Goal: Transaction & Acquisition: Purchase product/service

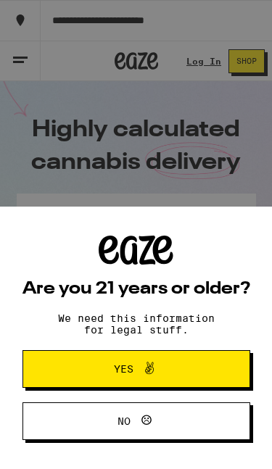
click at [57, 212] on div "Are you 21 years or older? We need this information for legal stuff. Yes No" at bounding box center [136, 234] width 272 height 469
click at [227, 369] on button "Yes" at bounding box center [136, 369] width 228 height 38
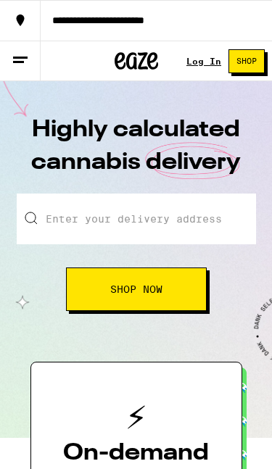
click at [62, 223] on input "Enter your delivery address" at bounding box center [136, 219] width 239 height 51
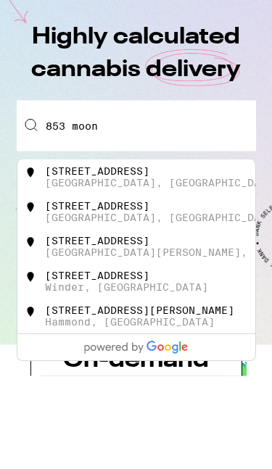
click at [138, 294] on div "[STREET_ADDRESS]" at bounding box center [156, 305] width 226 height 23
type input "[STREET_ADDRESS]"
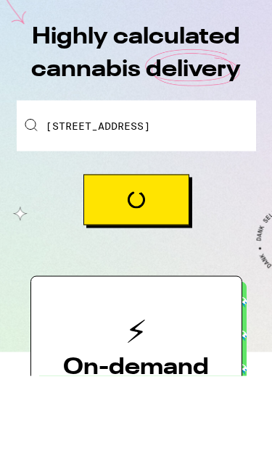
scroll to position [94, 0]
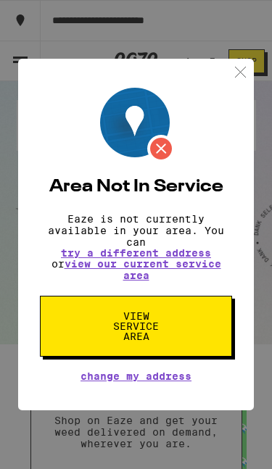
click at [144, 277] on link "view our current service area" at bounding box center [143, 269] width 157 height 23
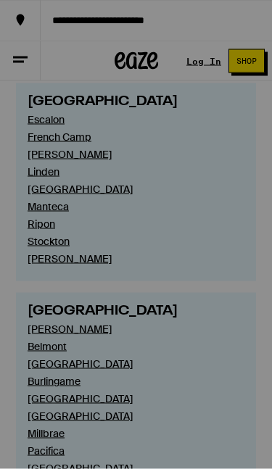
scroll to position [5238, 0]
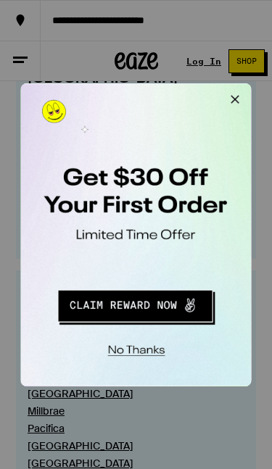
click at [206, 102] on button "Close Modal" at bounding box center [204, 97] width 29 height 29
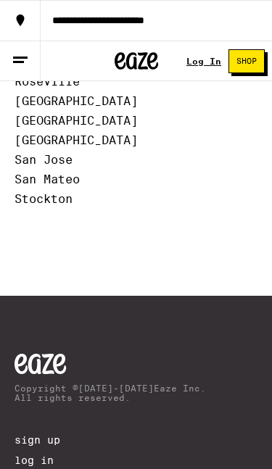
scroll to position [6832, 0]
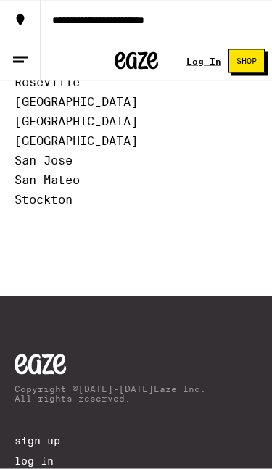
click at [0, 0] on input "Top Categories" at bounding box center [0, 0] width 0 height 0
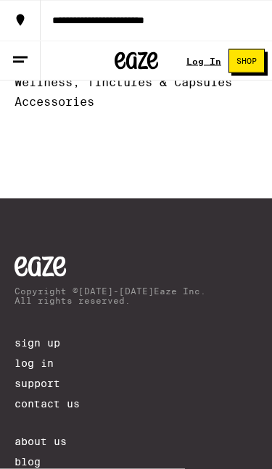
scroll to position [6833, 0]
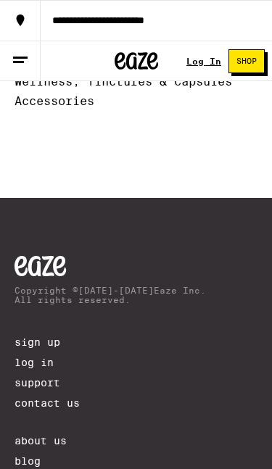
click at [0, 0] on input "Top Cities" at bounding box center [0, 0] width 0 height 0
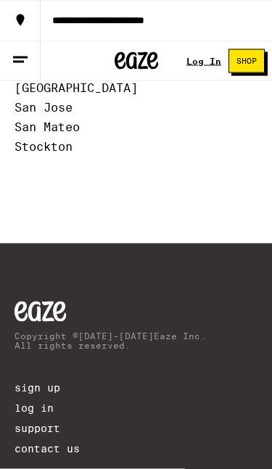
scroll to position [6894, 0]
